Goal: Transaction & Acquisition: Purchase product/service

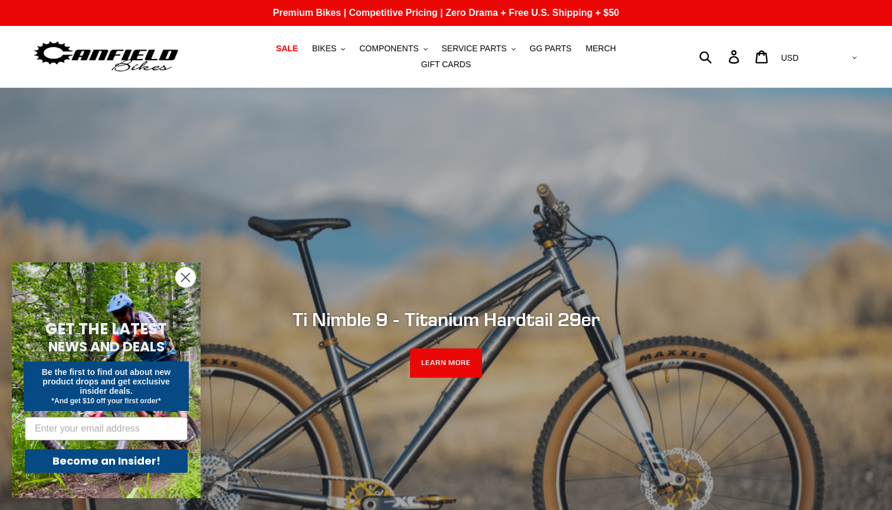
click at [189, 280] on circle "Close dialog" at bounding box center [185, 277] width 19 height 19
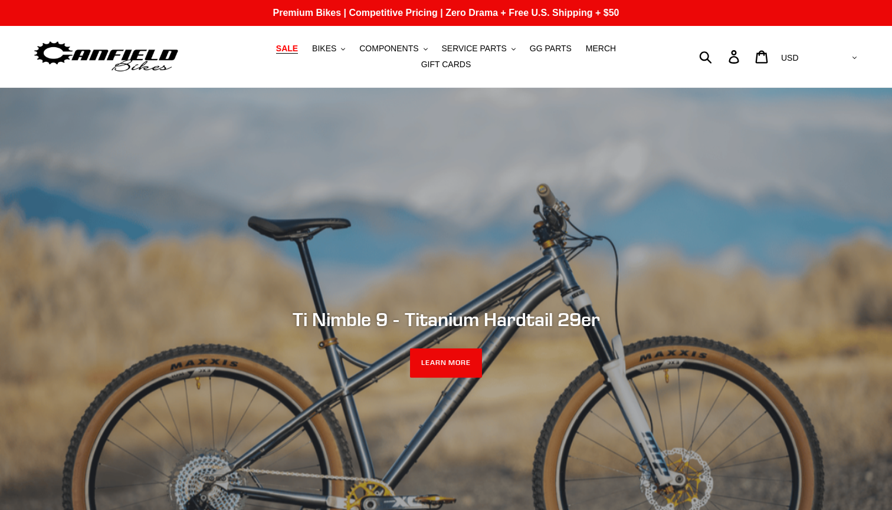
click at [276, 52] on span "SALE" at bounding box center [287, 49] width 22 height 10
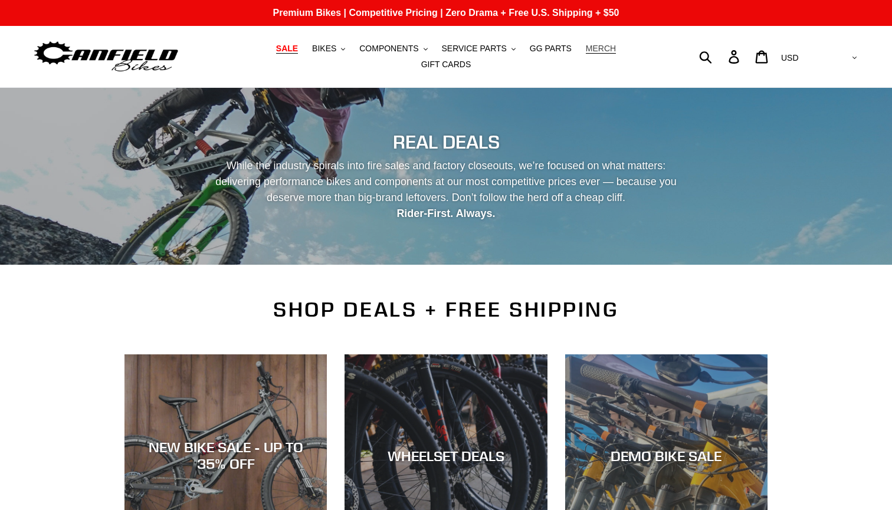
click at [586, 54] on span "MERCH" at bounding box center [601, 49] width 30 height 10
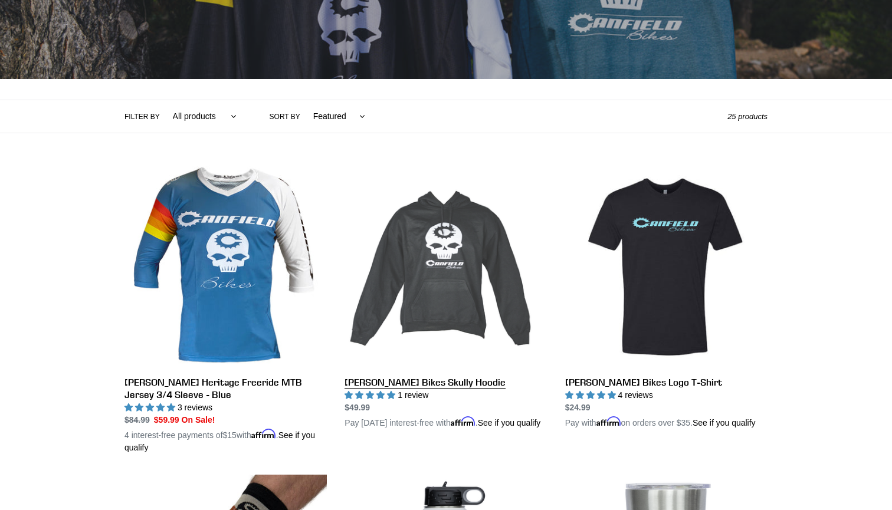
scroll to position [187, 0]
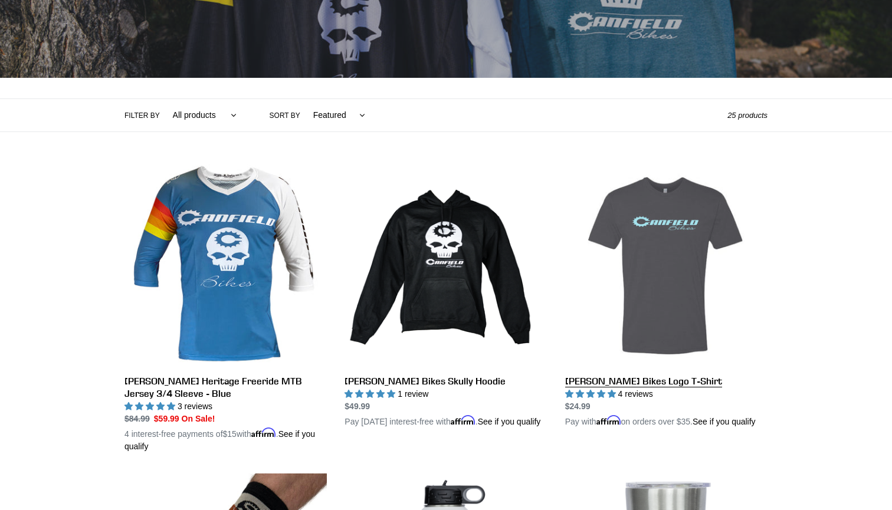
click at [676, 284] on link "Canfield Bikes Logo T-Shirt" at bounding box center [666, 297] width 202 height 264
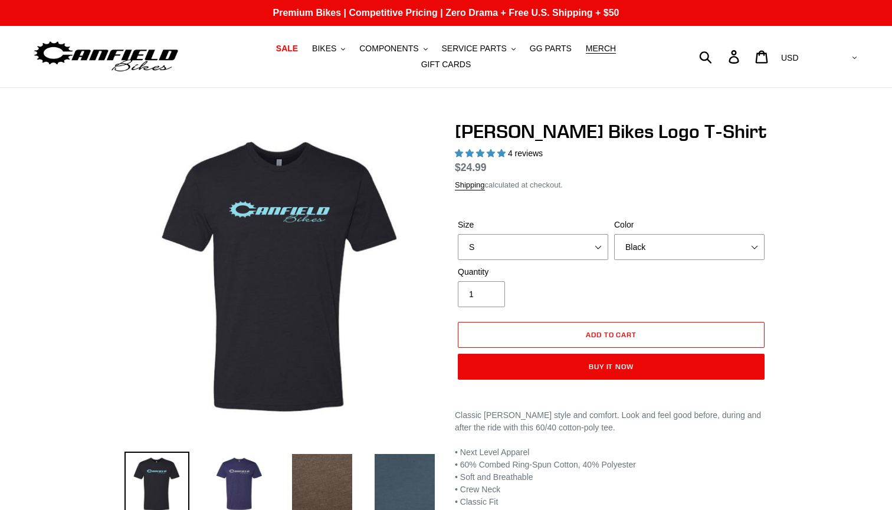
select select "highest-rating"
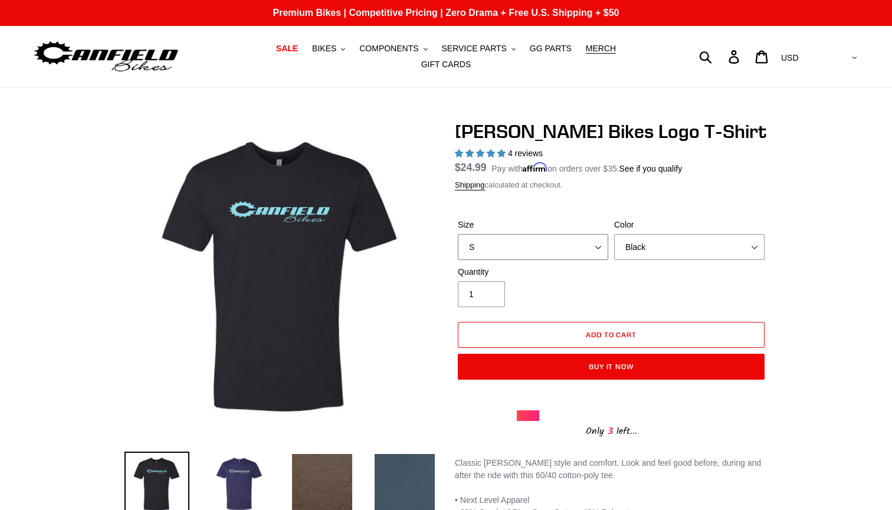
select select "XL"
click at [619, 330] on span "Add to cart" at bounding box center [611, 334] width 51 height 9
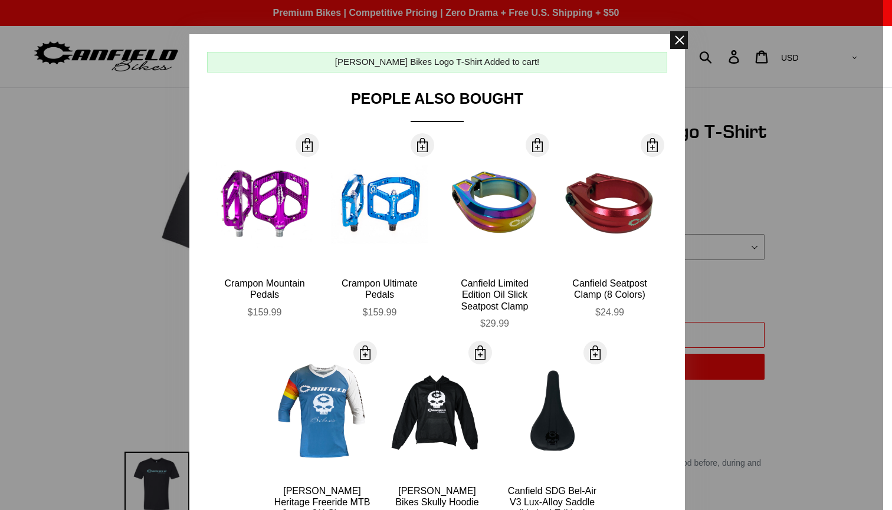
click at [682, 38] on span at bounding box center [679, 40] width 18 height 18
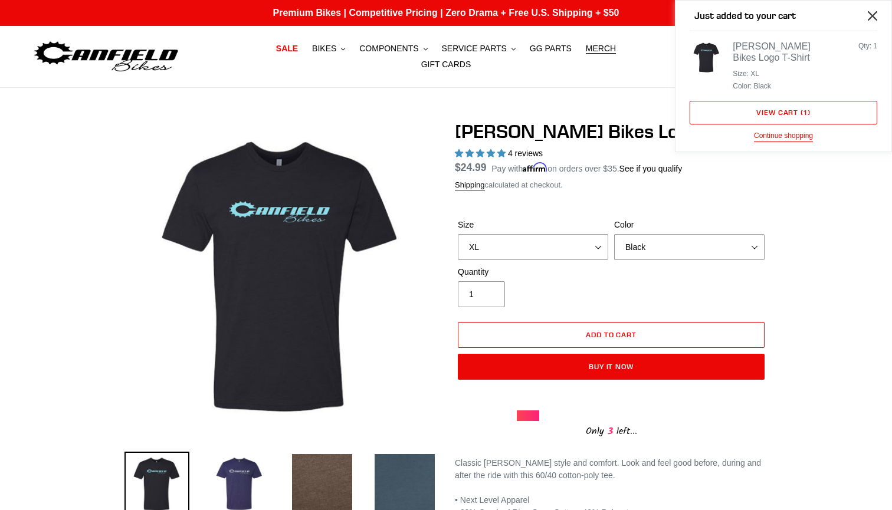
click at [875, 15] on icon "Close" at bounding box center [872, 15] width 9 height 9
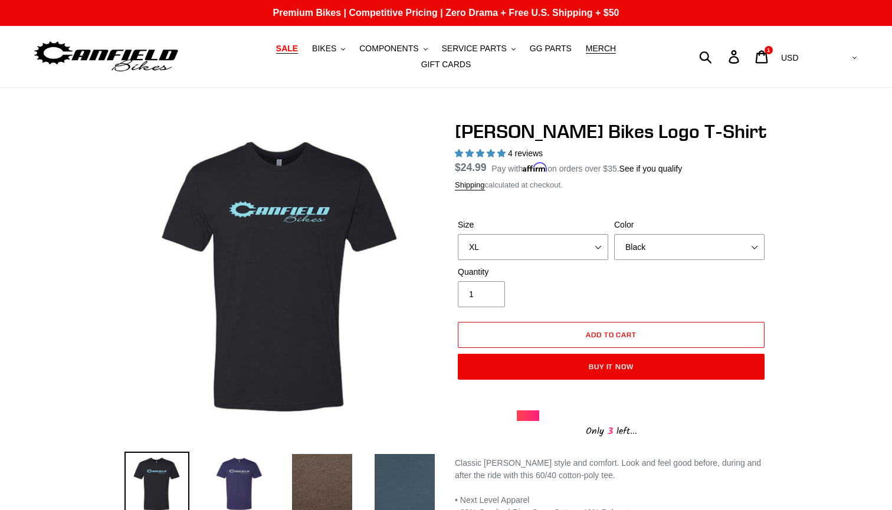
click at [276, 53] on span "SALE" at bounding box center [287, 49] width 22 height 10
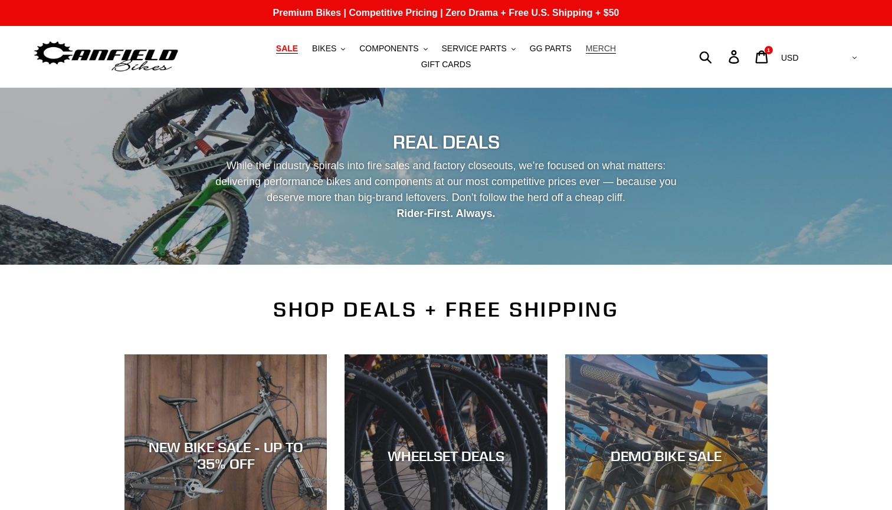
click at [586, 51] on span "MERCH" at bounding box center [601, 49] width 30 height 10
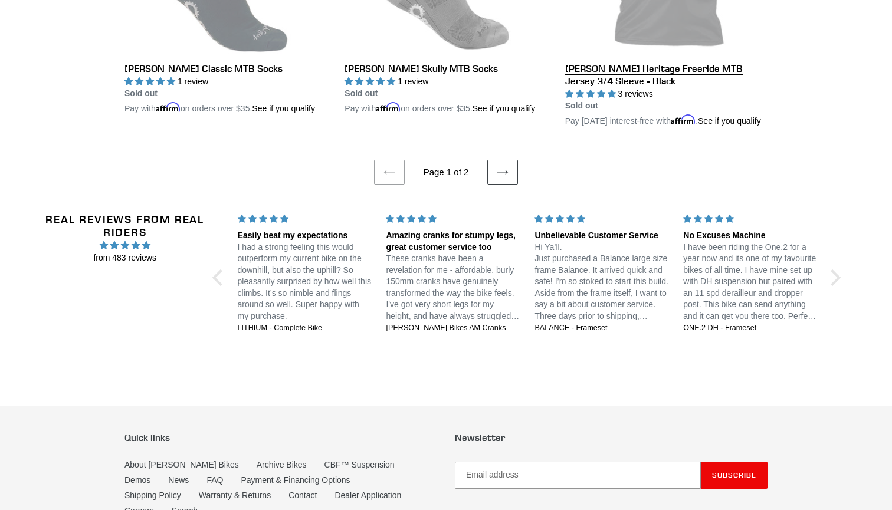
scroll to position [2541, 0]
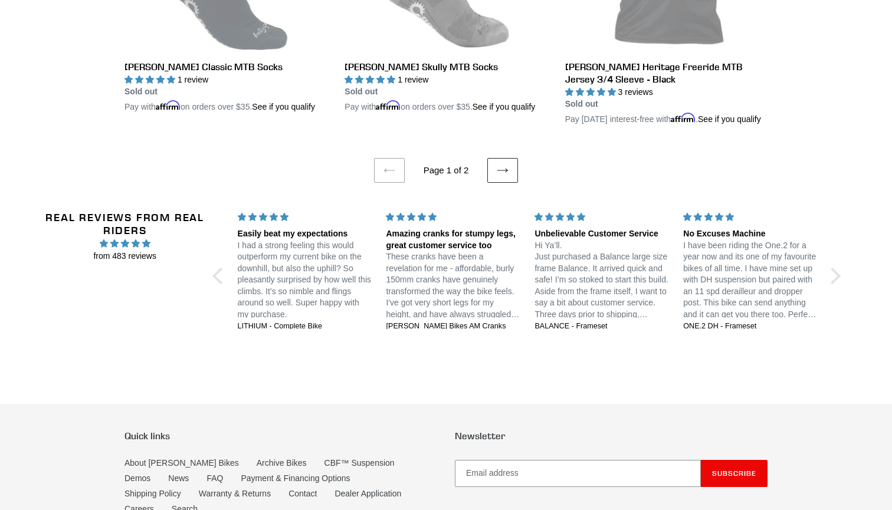
click at [501, 176] on icon at bounding box center [503, 171] width 12 height 12
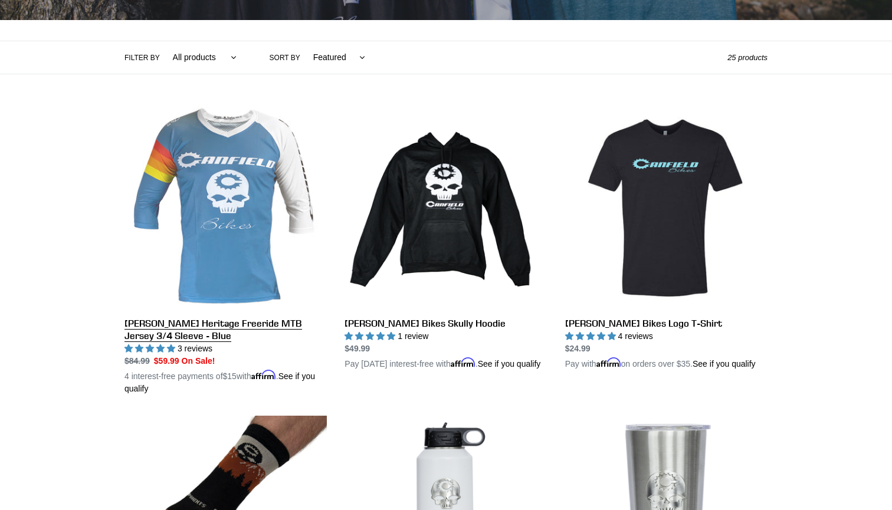
scroll to position [241, 0]
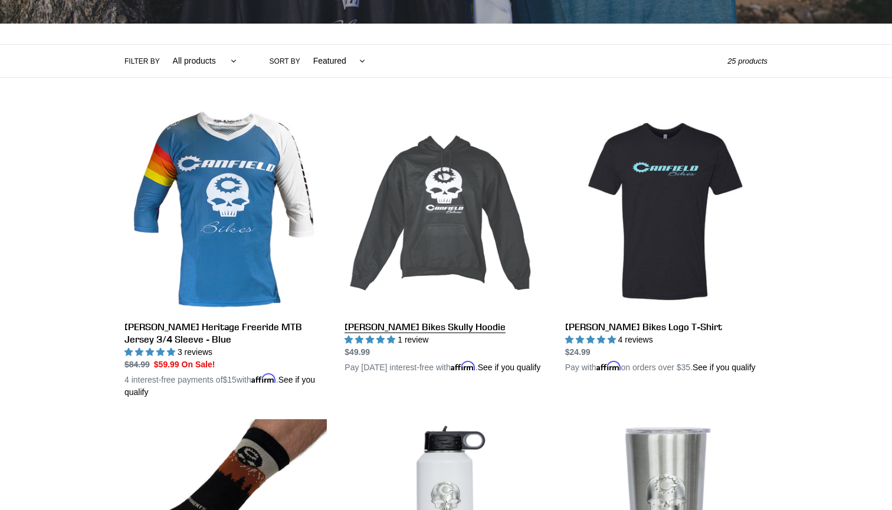
click at [453, 196] on link "[PERSON_NAME] Bikes Skully Hoodie" at bounding box center [445, 242] width 202 height 264
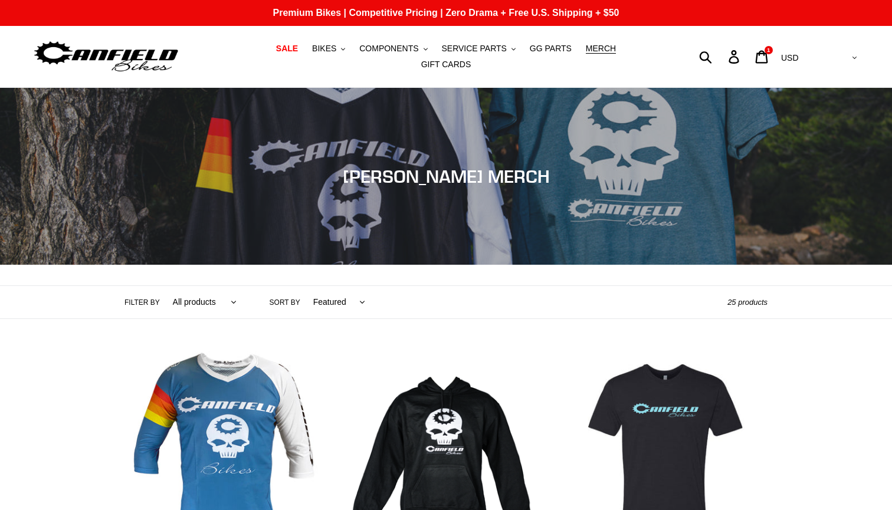
scroll to position [0, 0]
click at [369, 53] on span "COMPONENTS" at bounding box center [388, 49] width 59 height 10
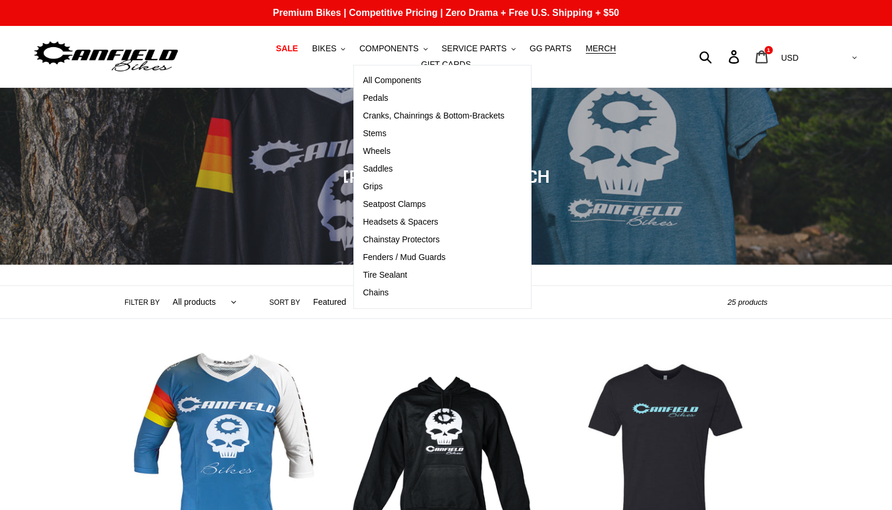
click at [768, 51] on icon at bounding box center [762, 56] width 12 height 13
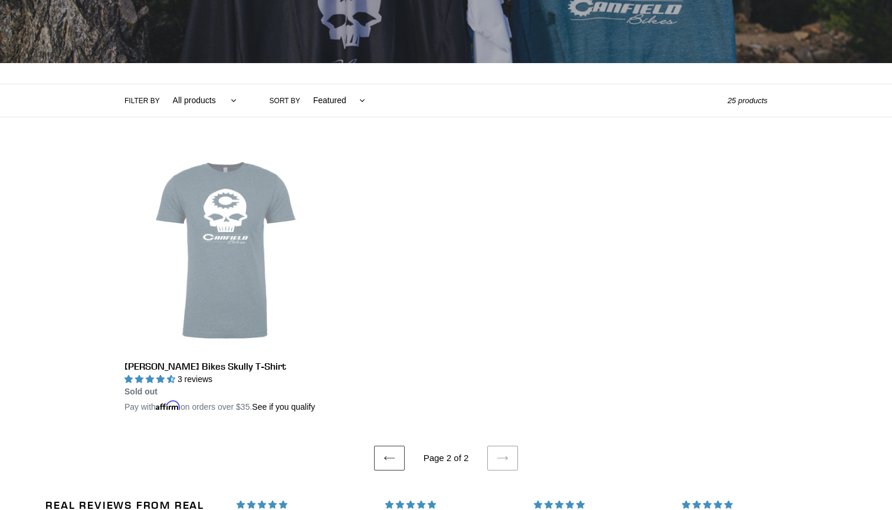
scroll to position [204, 0]
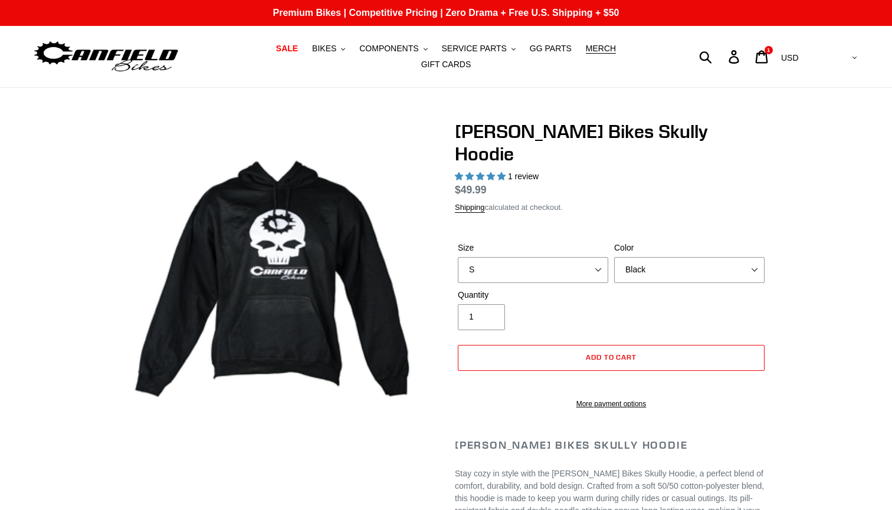
select select "highest-rating"
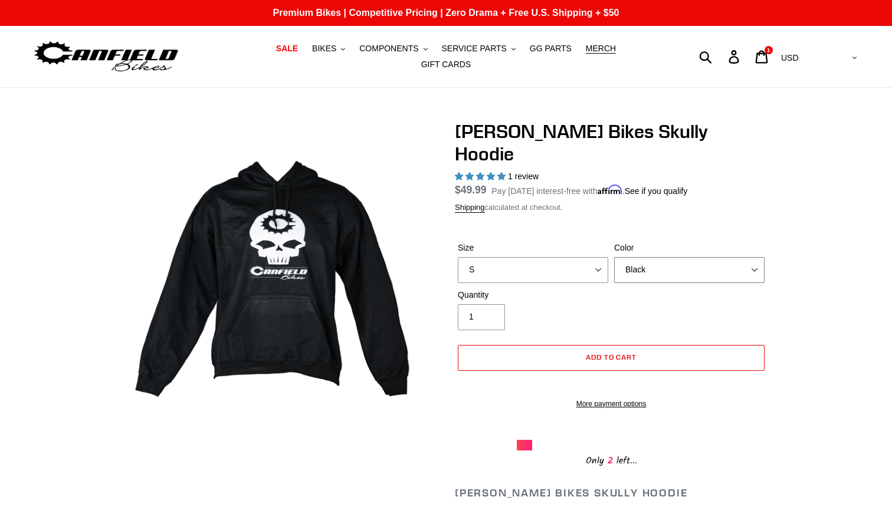
select select "Blue"
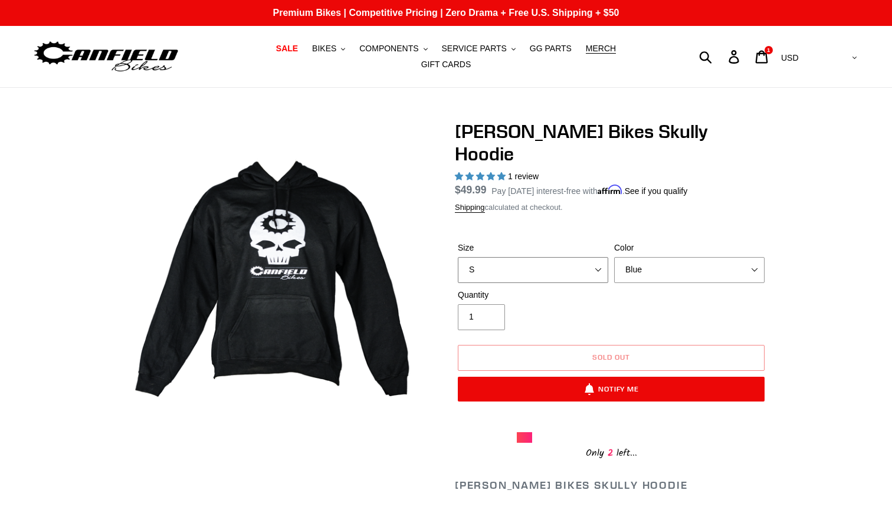
select select "XL"
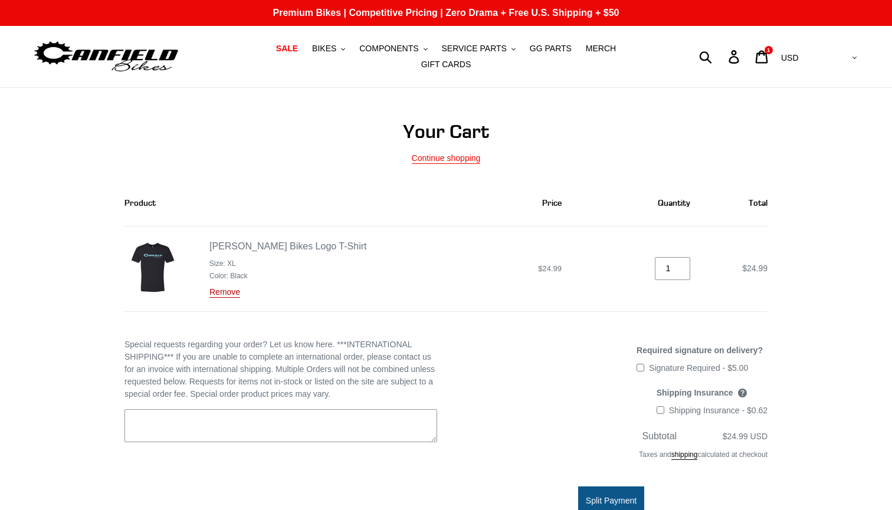
click at [225, 287] on link "Remove" at bounding box center [224, 292] width 31 height 11
